Goal: Information Seeking & Learning: Learn about a topic

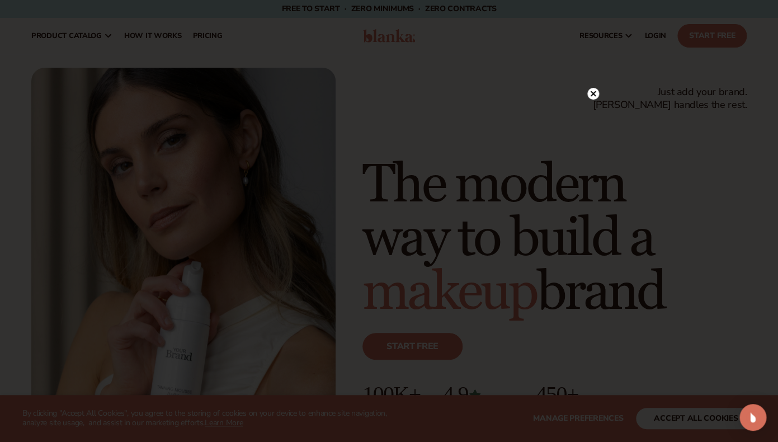
click at [593, 94] on icon at bounding box center [593, 94] width 6 height 6
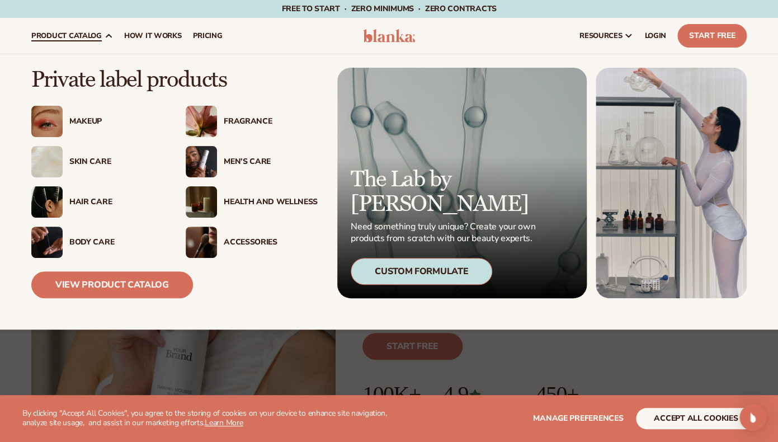
click at [102, 120] on div "Makeup" at bounding box center [116, 122] width 94 height 10
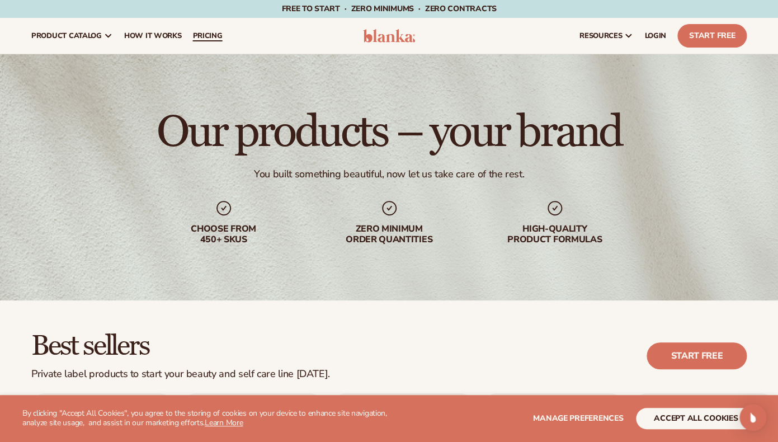
click at [213, 40] on span "pricing" at bounding box center [207, 35] width 30 height 9
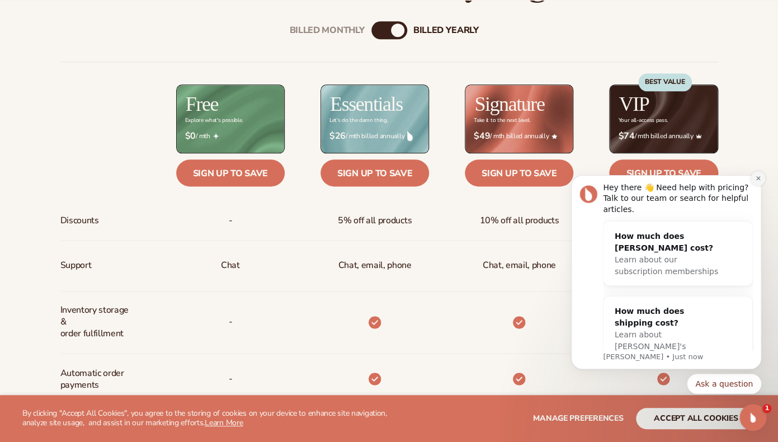
click at [754, 178] on button "Dismiss notification" at bounding box center [758, 178] width 15 height 15
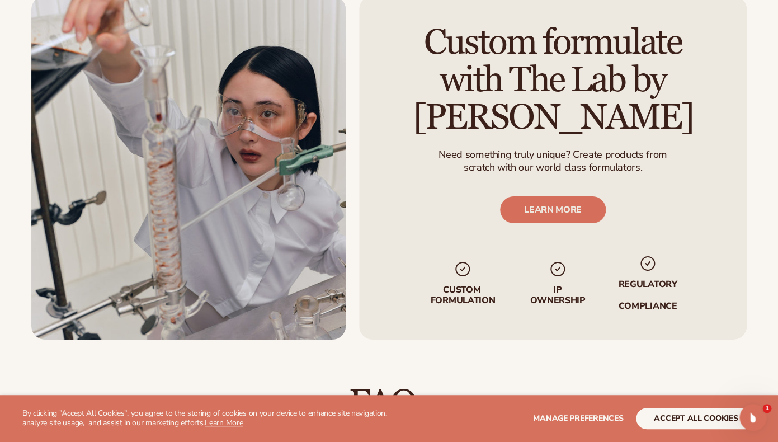
scroll to position [1248, 0]
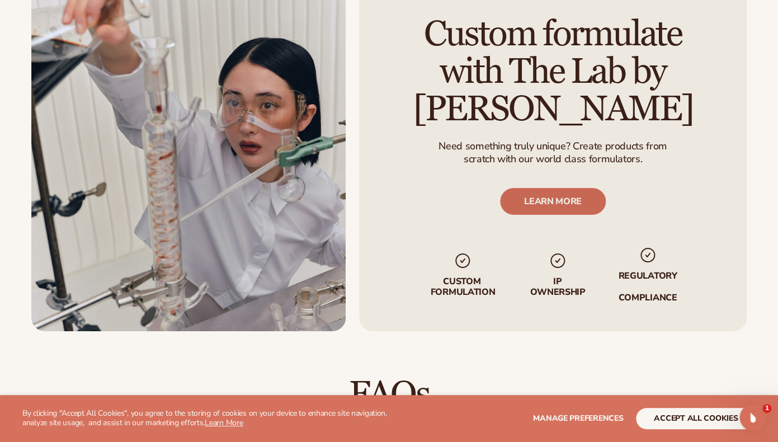
click at [578, 207] on link "LEARN MORE" at bounding box center [553, 201] width 106 height 27
